Goal: Complete application form

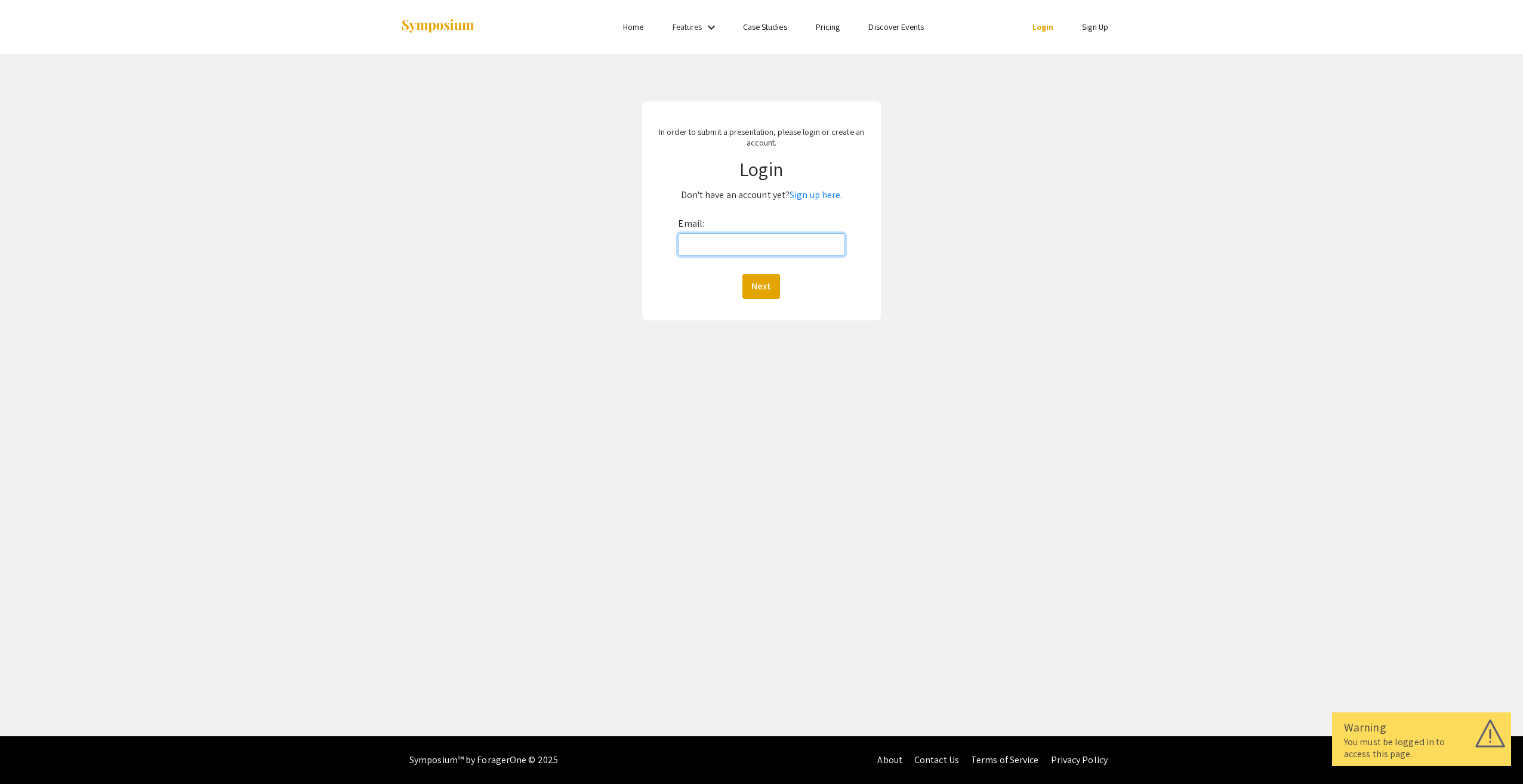
click at [727, 245] on input "Email:" at bounding box center [761, 245] width 166 height 23
type input "[EMAIL_ADDRESS][DOMAIN_NAME]"
click at [750, 288] on button "Next" at bounding box center [761, 286] width 37 height 25
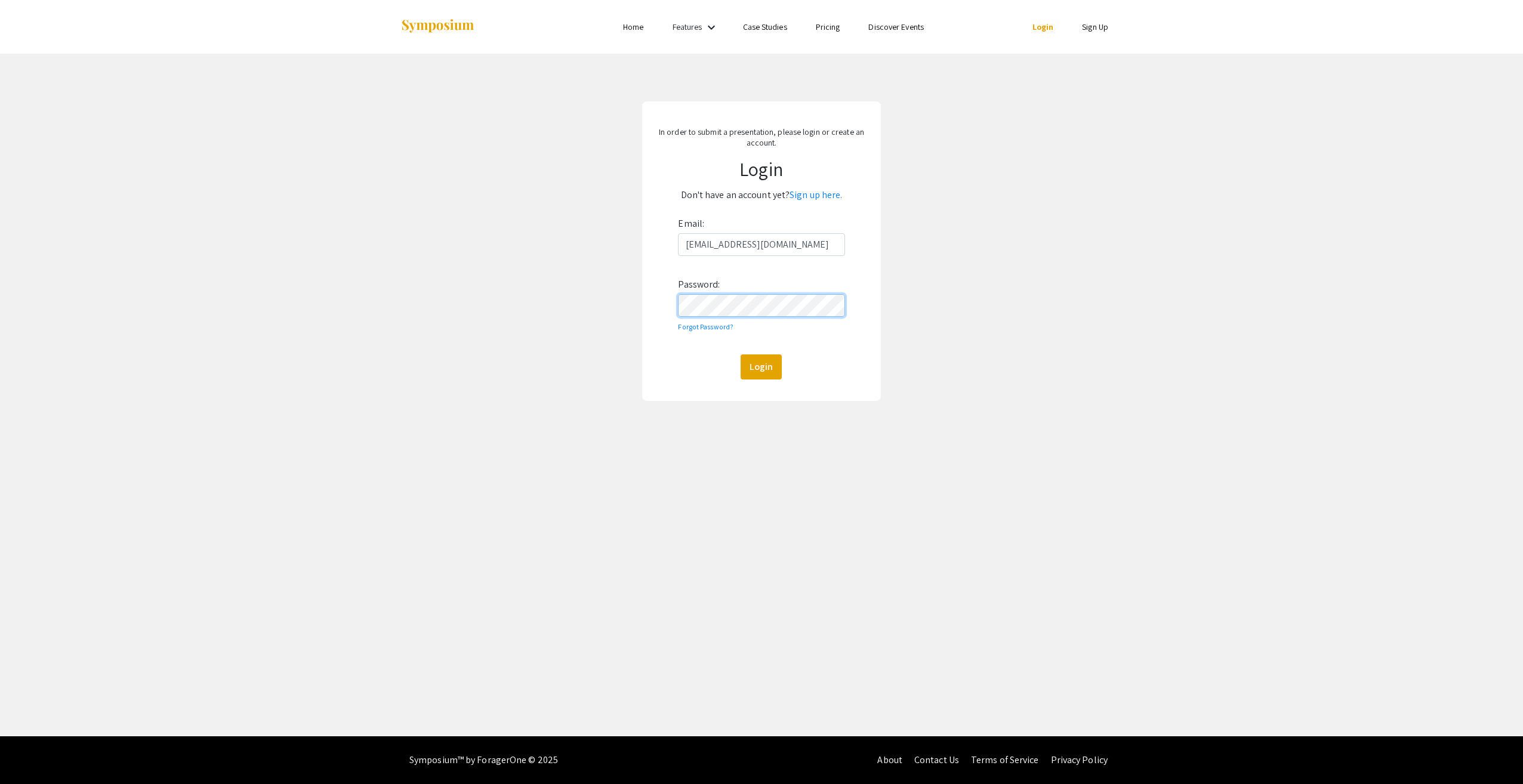
click at [741, 354] on button "Login" at bounding box center [761, 367] width 41 height 25
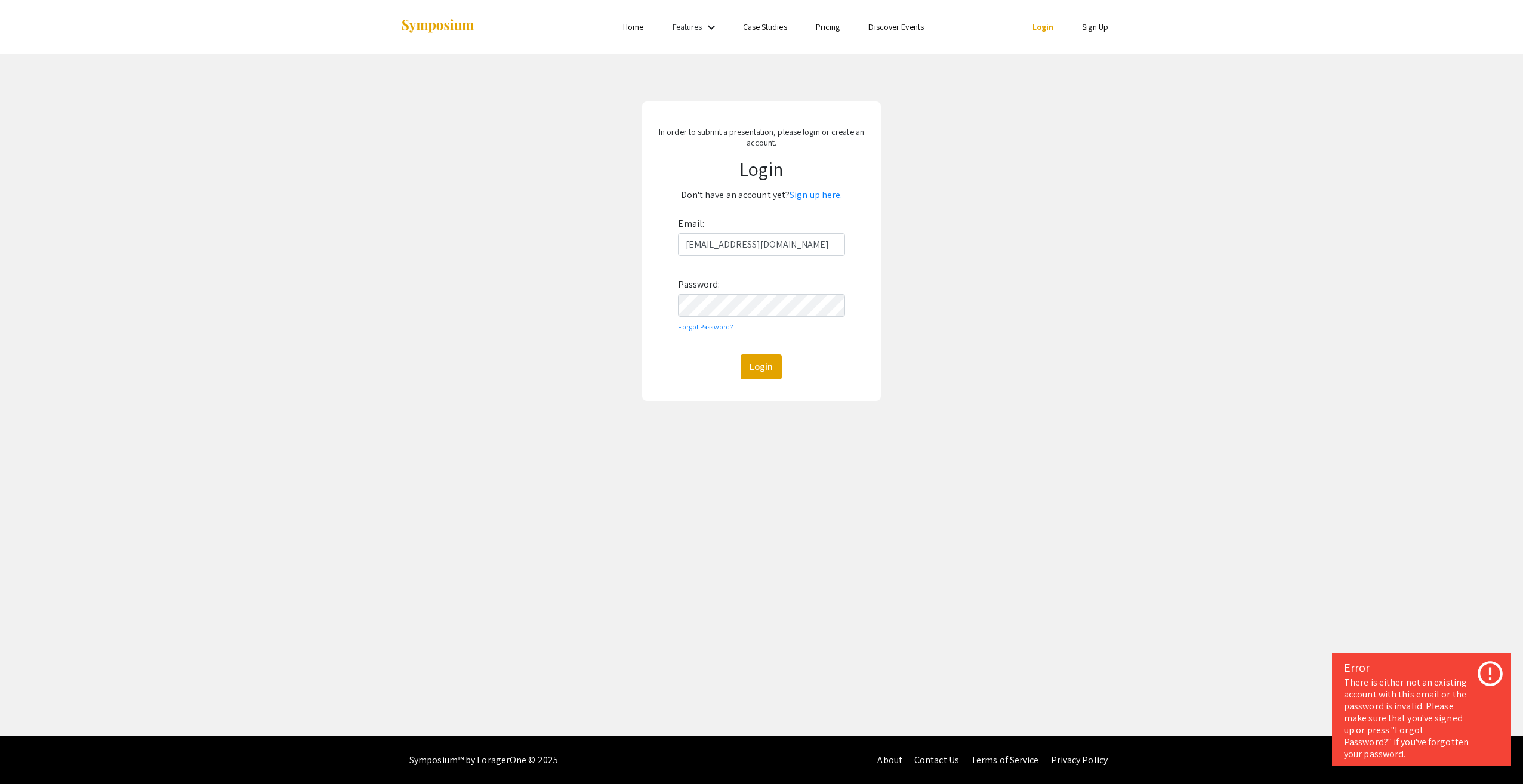
click at [822, 188] on p "Don't have an account yet? Sign up here." at bounding box center [762, 195] width 208 height 19
click at [821, 189] on link "Sign up here." at bounding box center [815, 194] width 52 height 12
click at [820, 191] on link "Login here." at bounding box center [800, 190] width 46 height 12
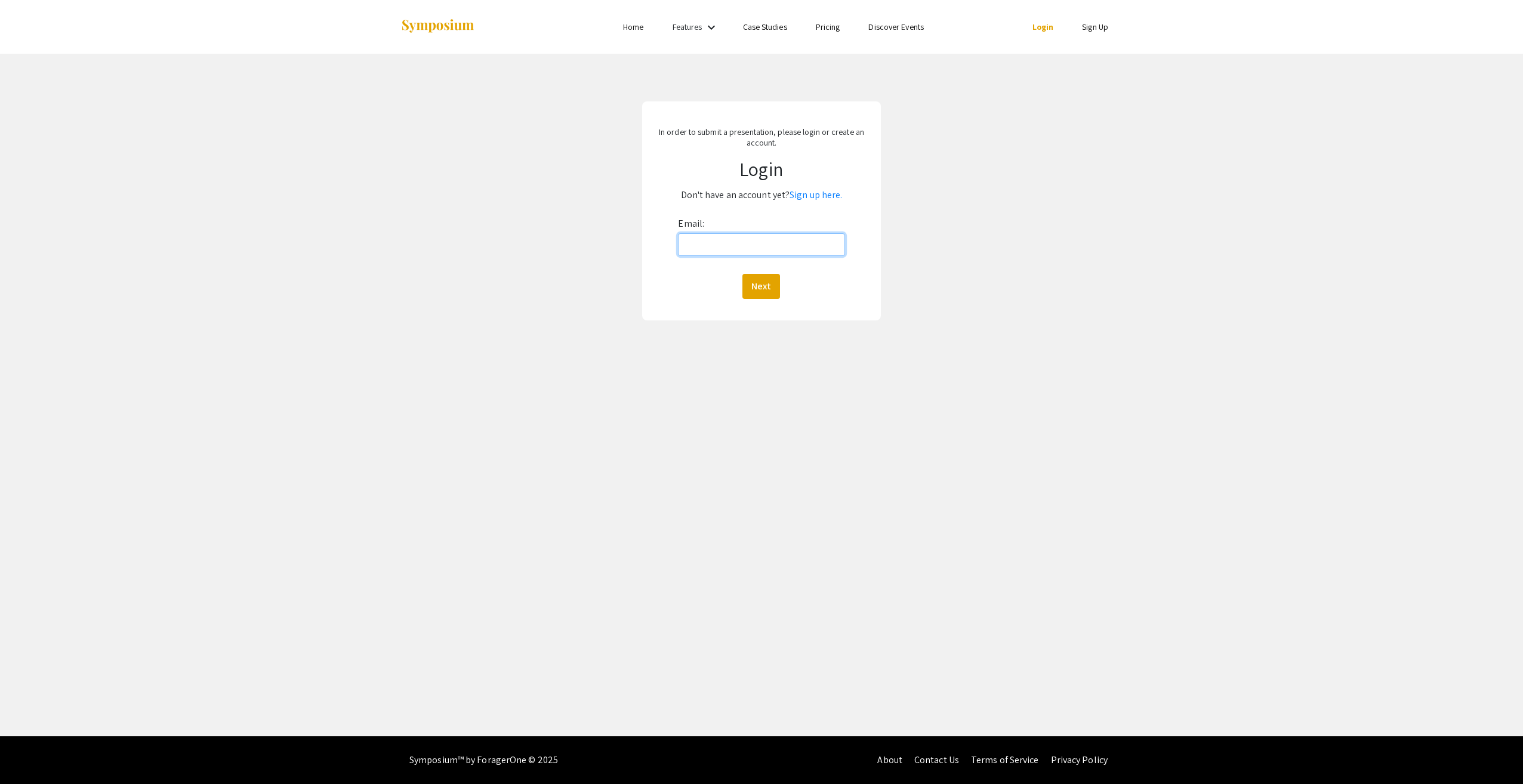
click at [764, 254] on input "Email:" at bounding box center [761, 245] width 166 height 23
type input "[EMAIL_ADDRESS][DOMAIN_NAME]"
click at [758, 283] on button "Next" at bounding box center [761, 286] width 37 height 25
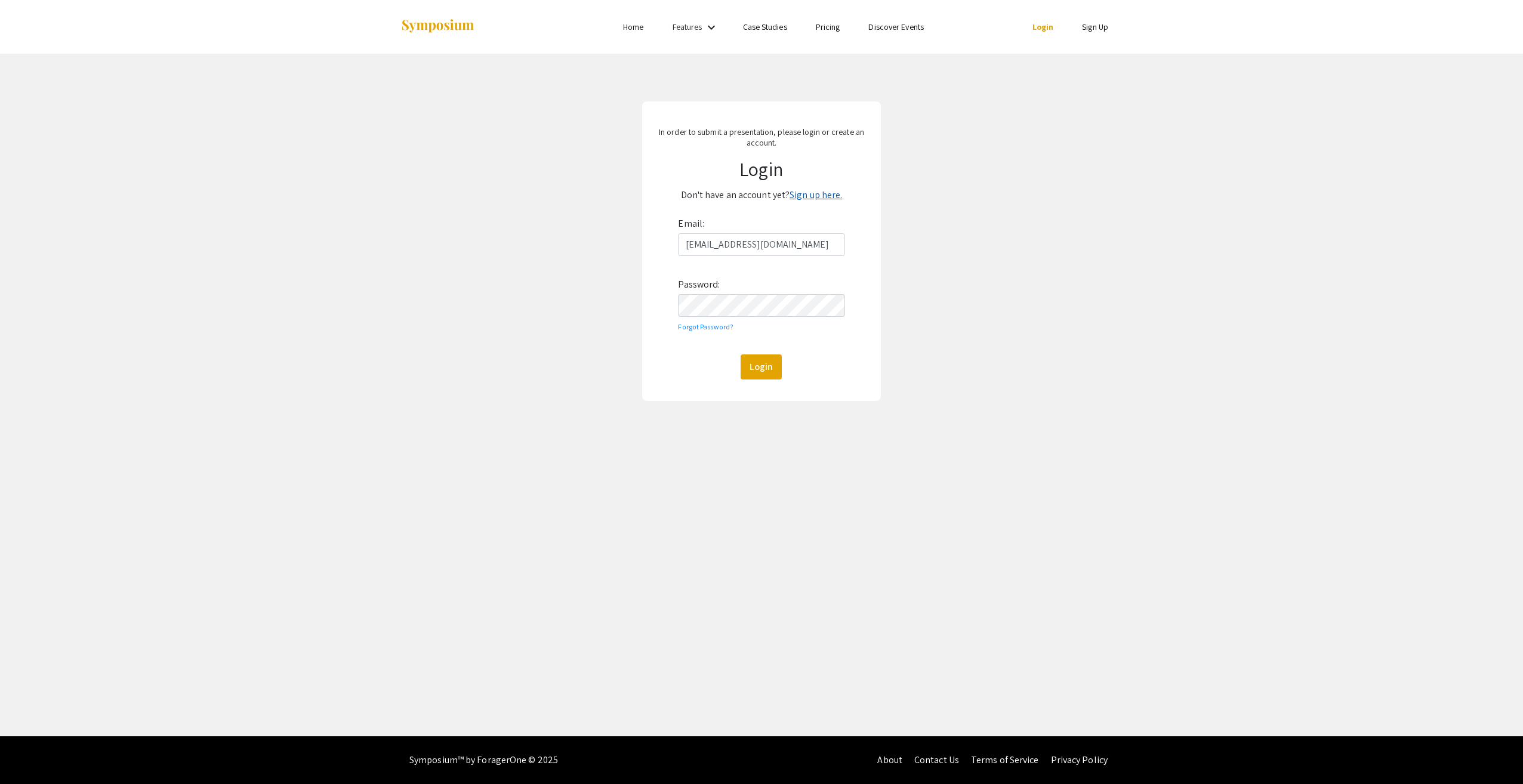
click at [806, 195] on link "Sign up here." at bounding box center [815, 194] width 52 height 12
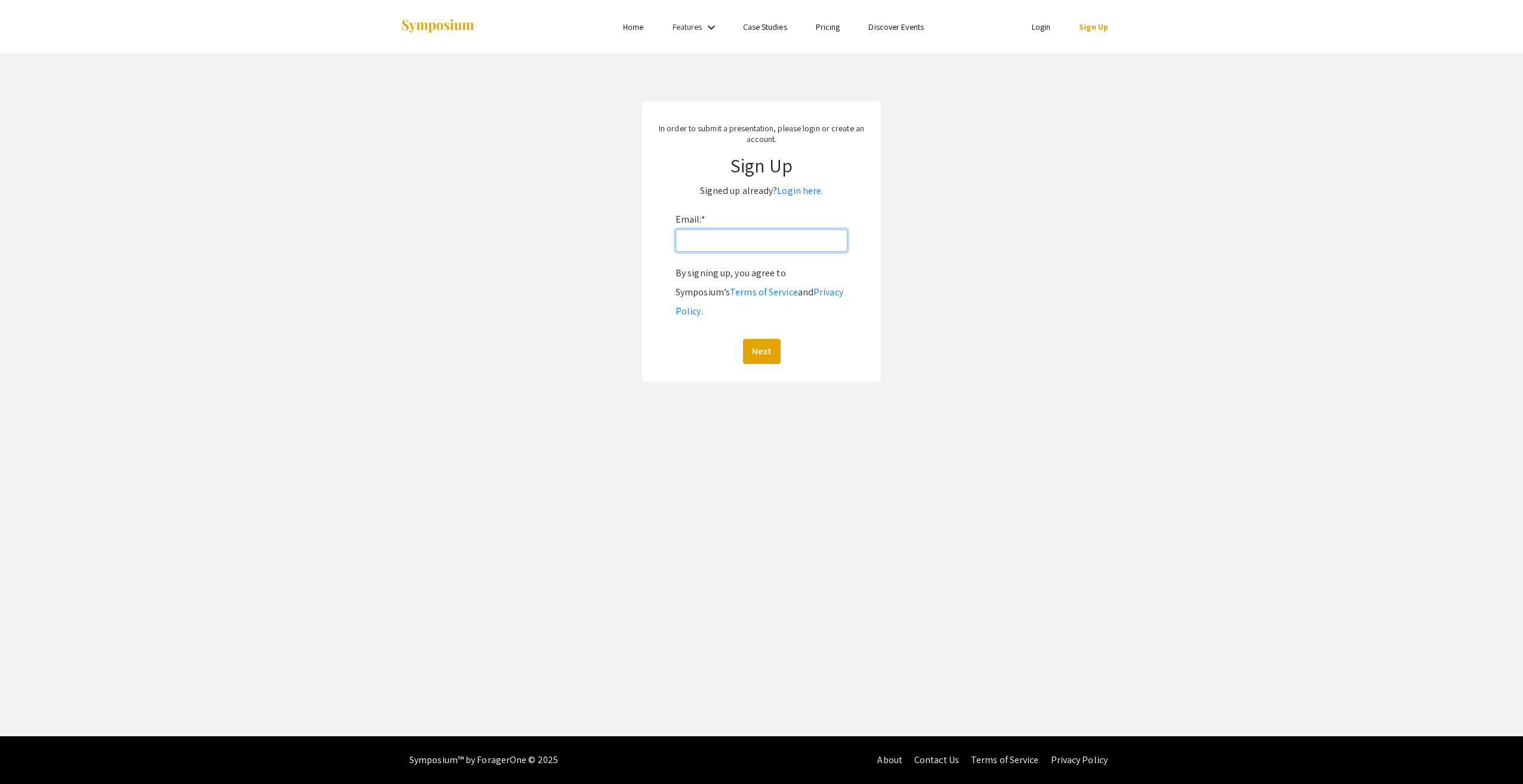
click at [749, 244] on input "Email: *" at bounding box center [762, 241] width 172 height 23
type input "[EMAIL_ADDRESS][DOMAIN_NAME]"
click at [757, 339] on button "Next" at bounding box center [762, 351] width 37 height 25
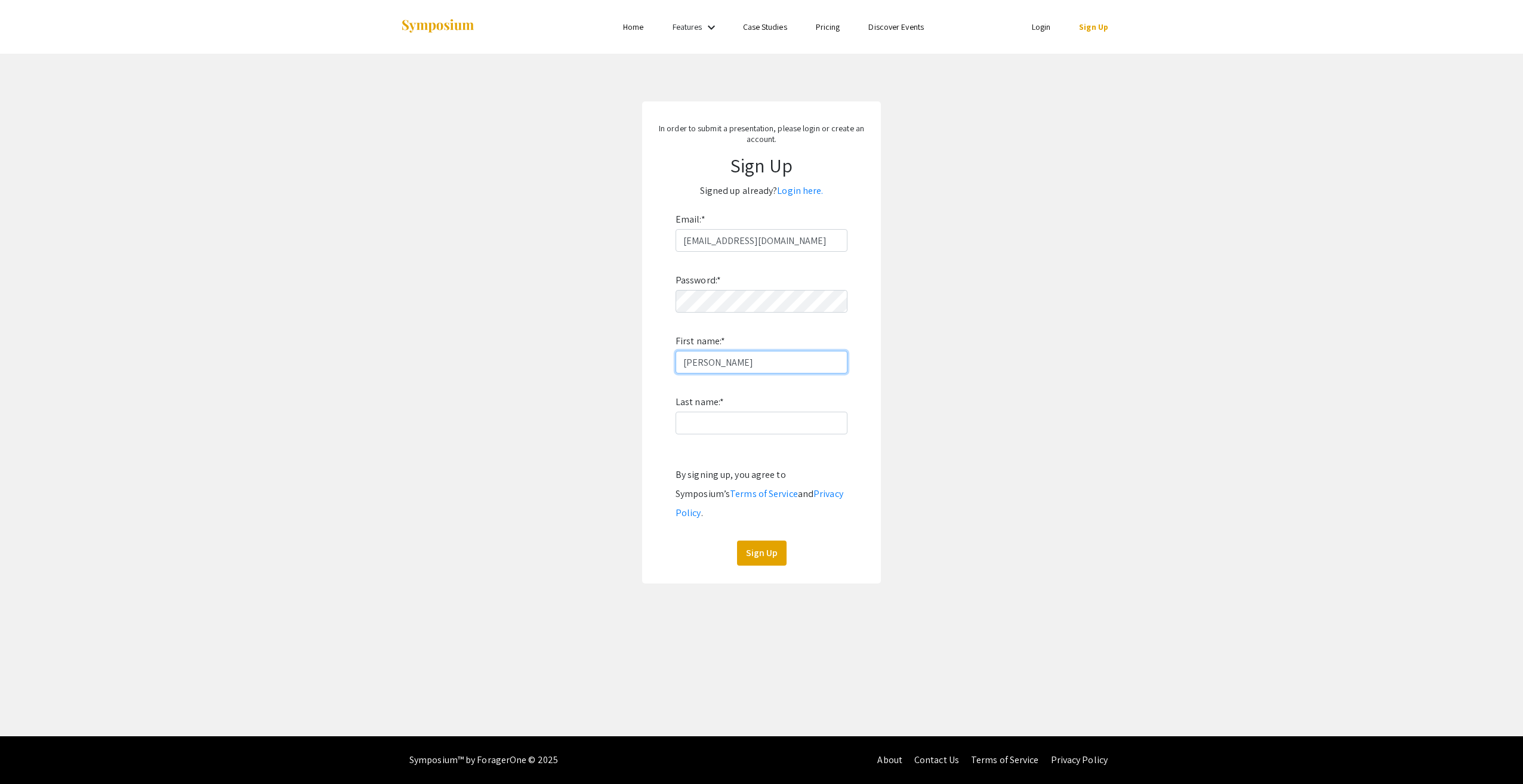
type input "[PERSON_NAME]"
click at [754, 541] on button "Sign Up" at bounding box center [762, 553] width 49 height 25
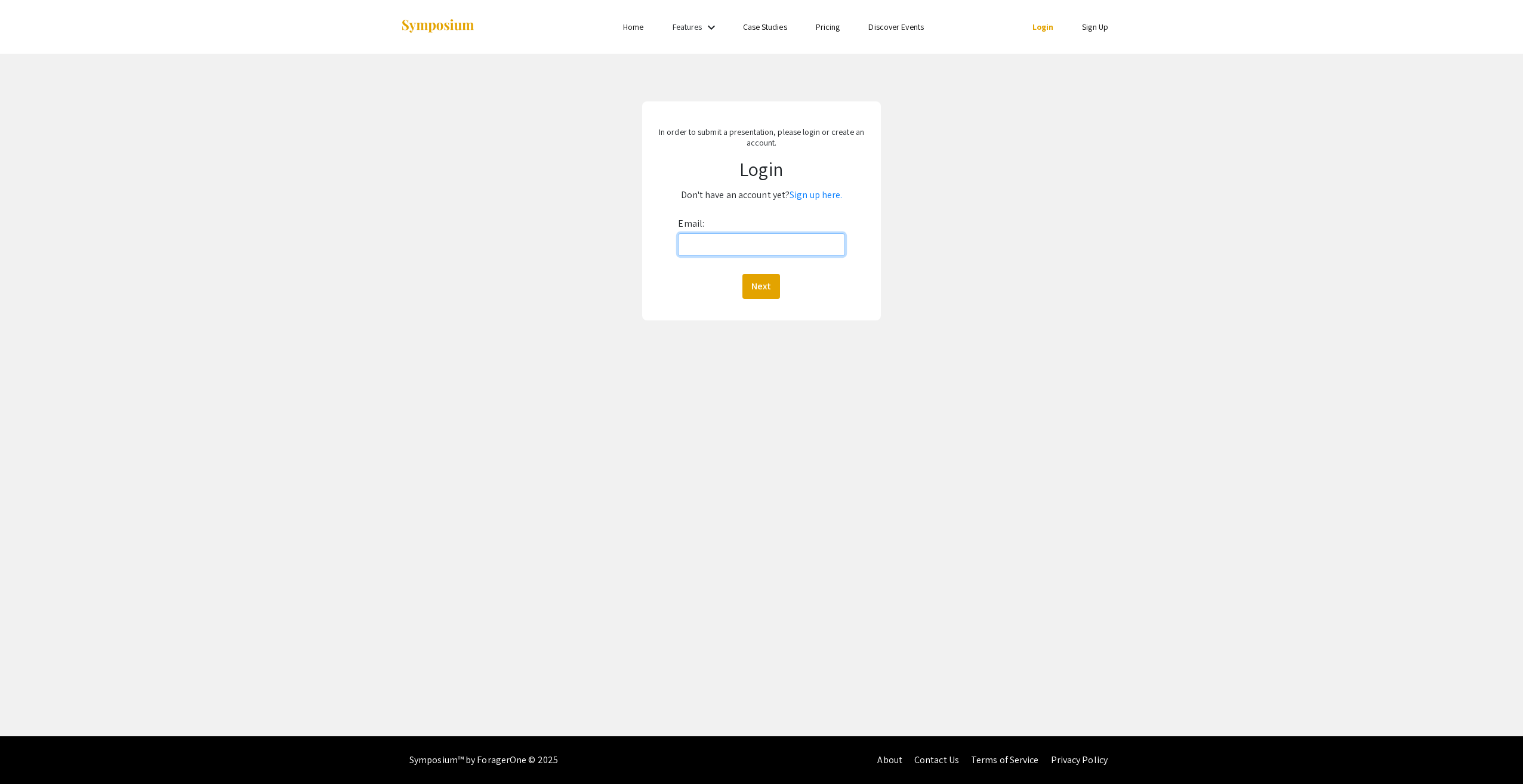
click at [736, 244] on input "Email:" at bounding box center [761, 245] width 166 height 23
type input "[EMAIL_ADDRESS][DOMAIN_NAME]"
click at [756, 281] on button "Next" at bounding box center [761, 286] width 37 height 25
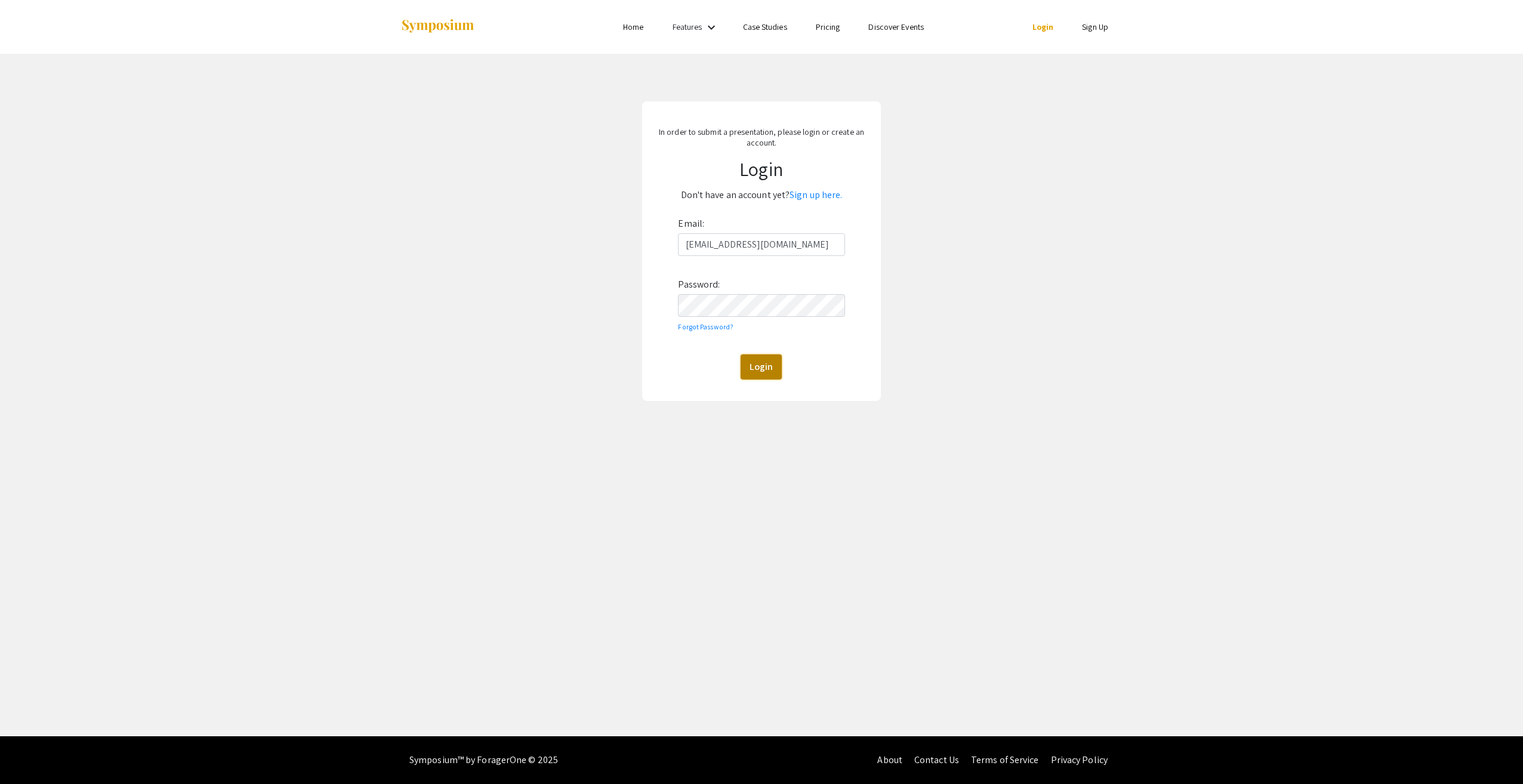
click at [764, 364] on button "Login" at bounding box center [761, 367] width 41 height 25
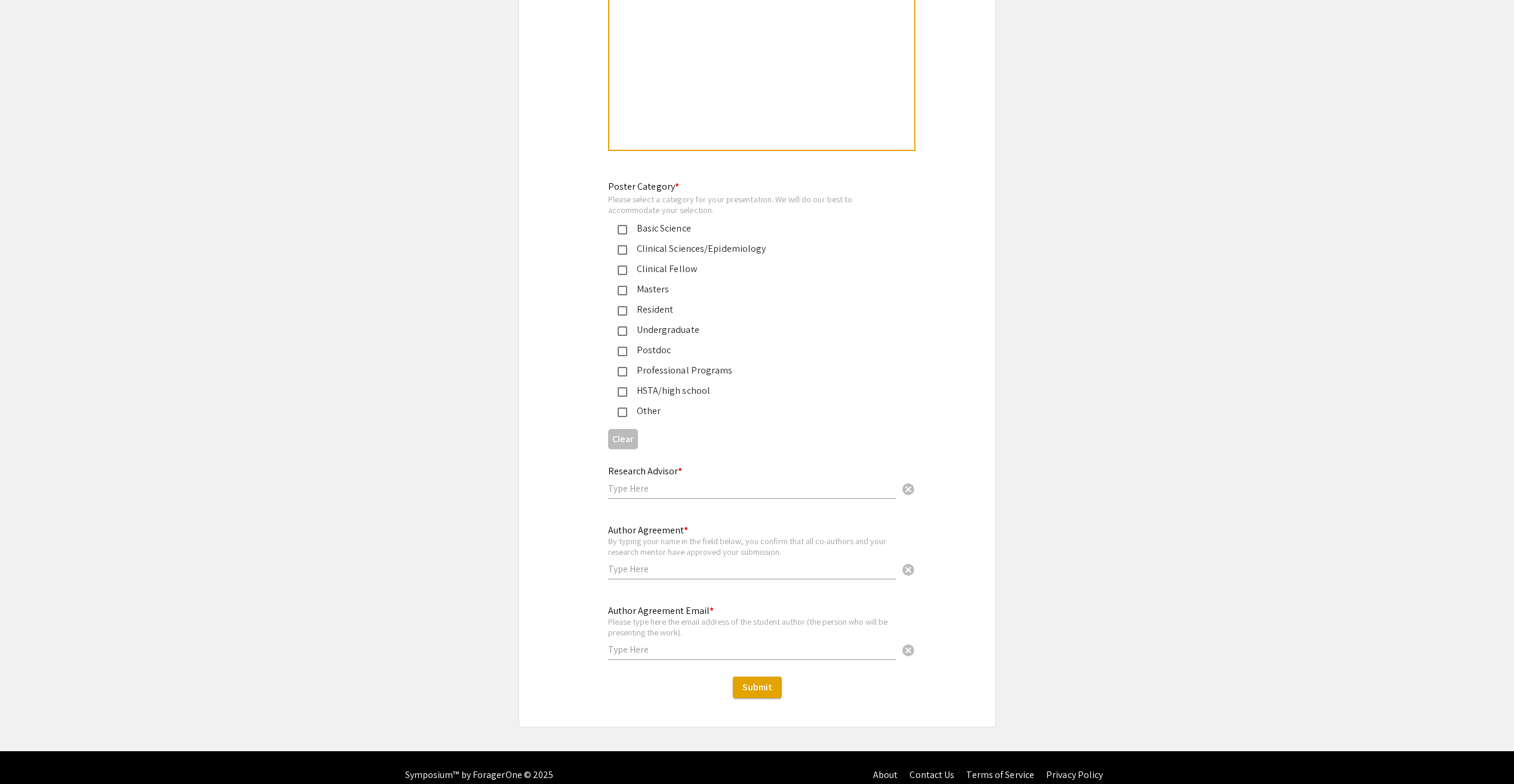
scroll to position [2641, 0]
click at [743, 481] on input "text" at bounding box center [752, 487] width 288 height 12
click at [715, 562] on input "text" at bounding box center [752, 568] width 288 height 12
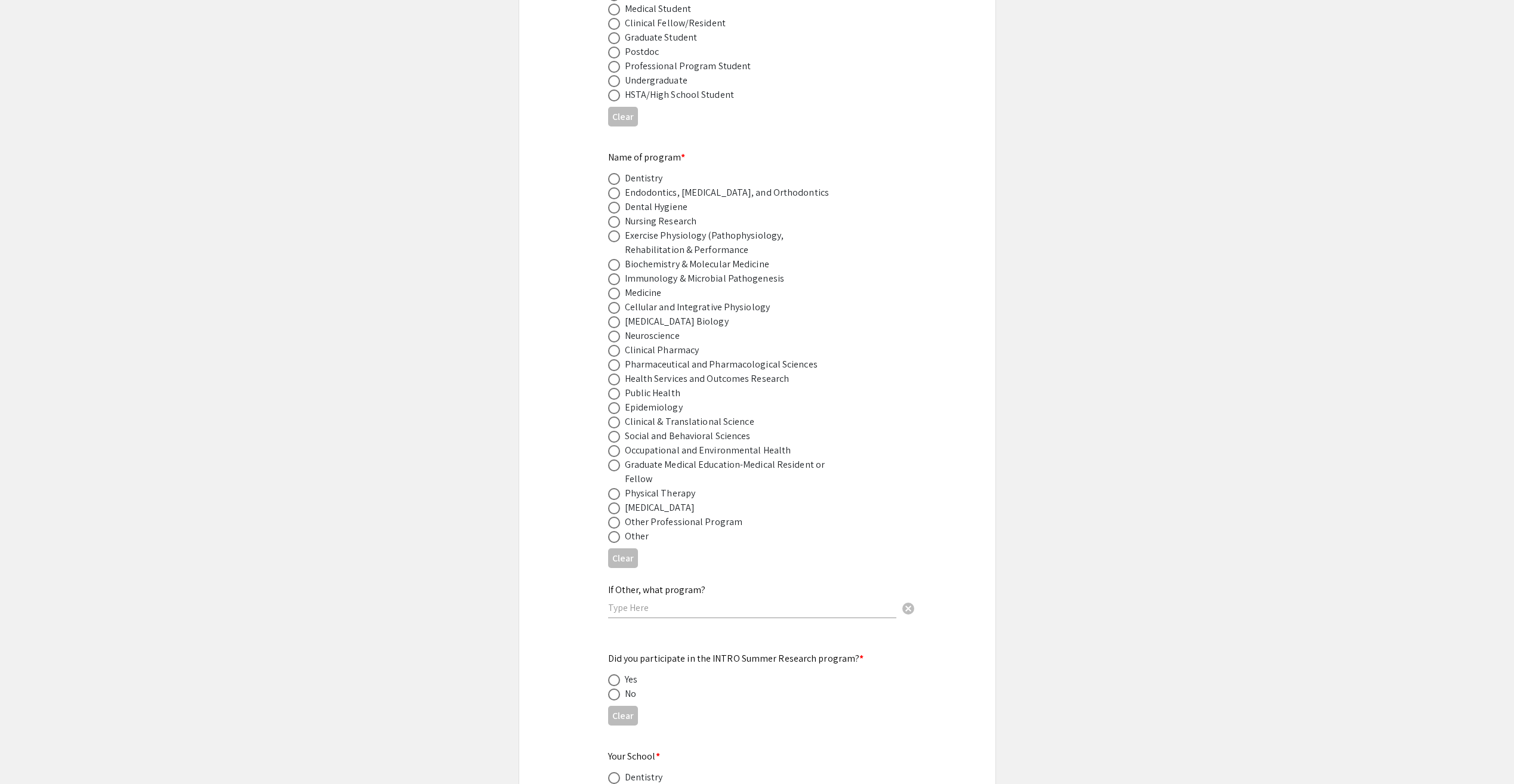
scroll to position [0, 0]
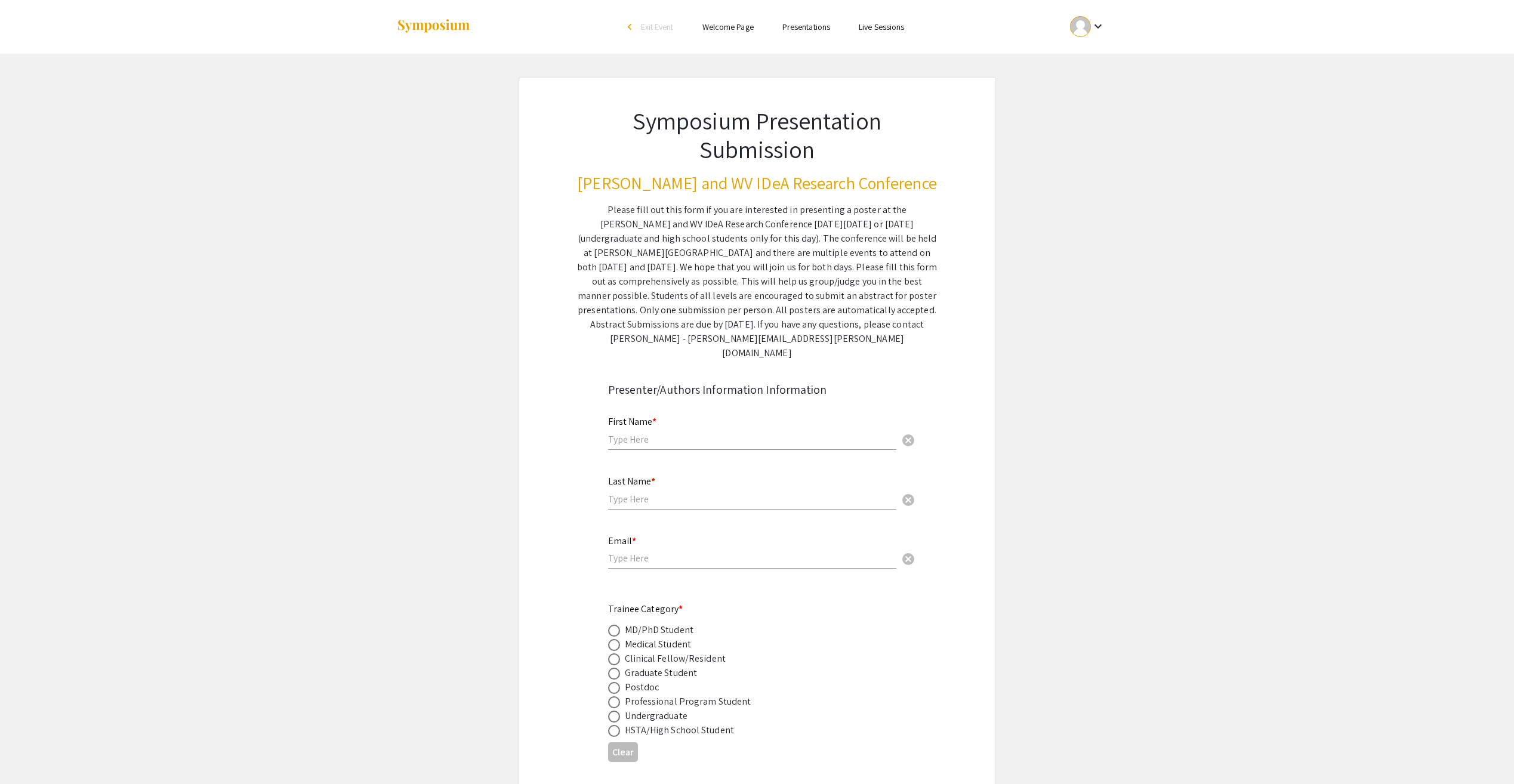
drag, startPoint x: 975, startPoint y: 469, endPoint x: 928, endPoint y: 117, distance: 355.1
